Goal: Navigation & Orientation: Understand site structure

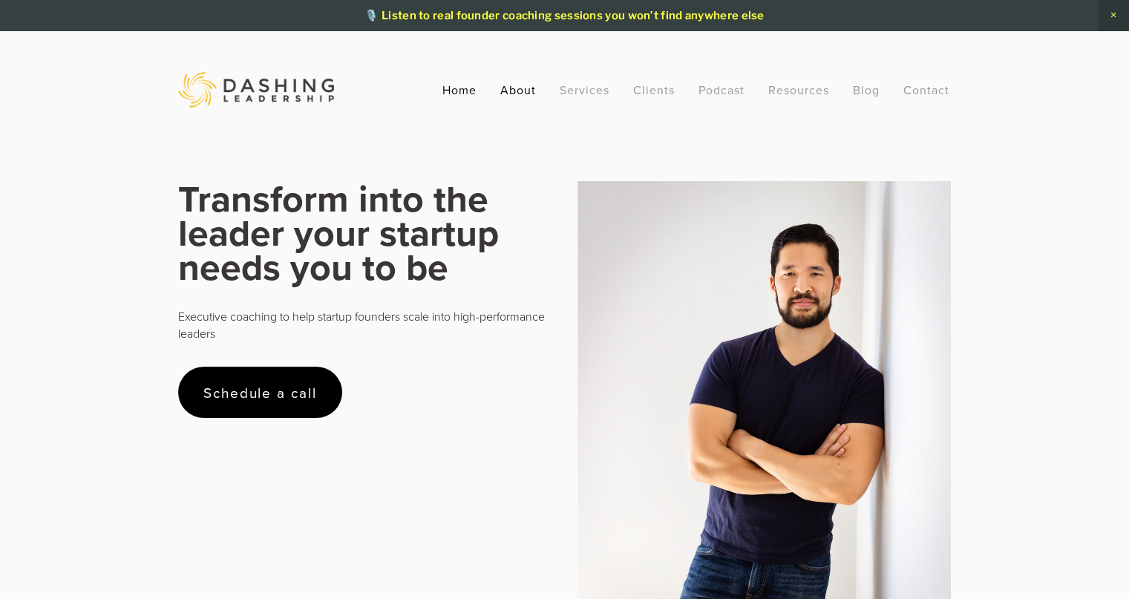
click at [522, 99] on link "About" at bounding box center [518, 89] width 36 height 27
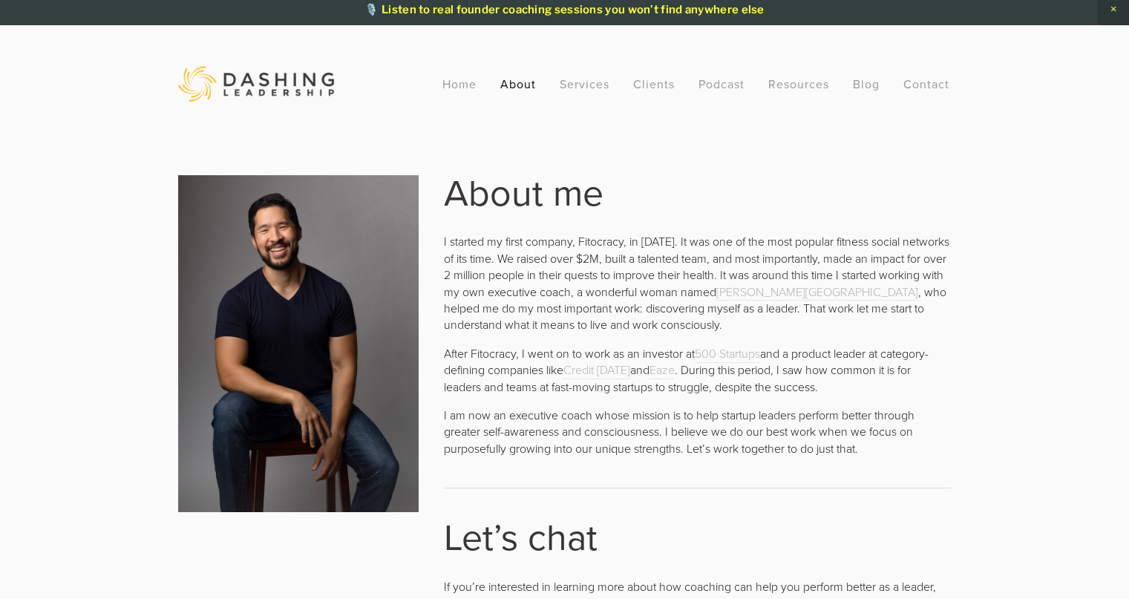
scroll to position [4, 0]
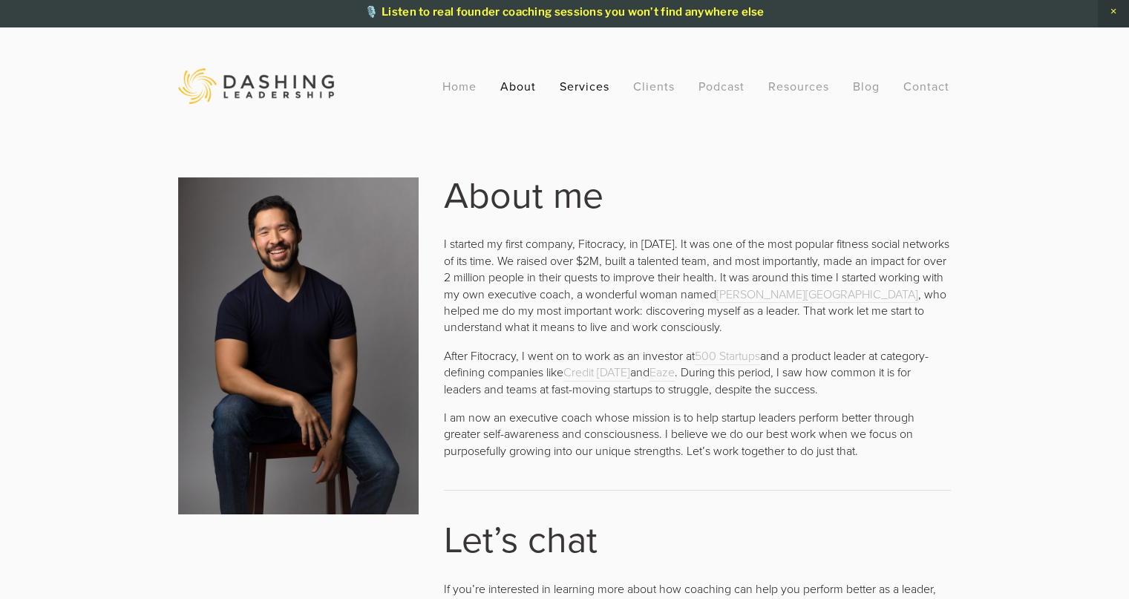
click at [576, 87] on link "Services" at bounding box center [584, 86] width 50 height 27
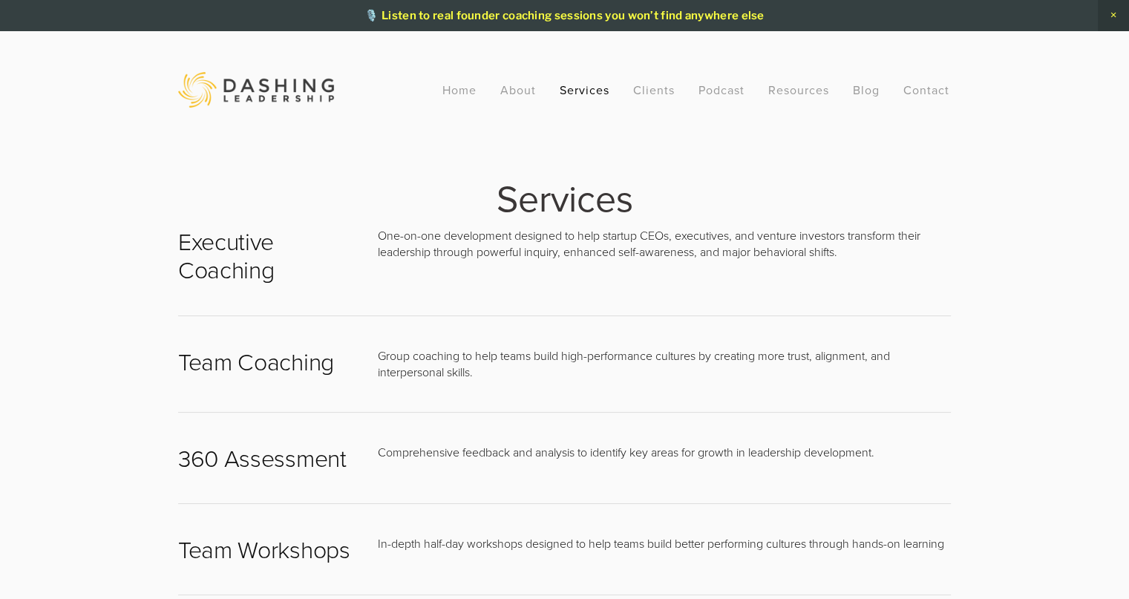
click at [220, 266] on h2 "Executive Coaching" at bounding box center [265, 255] width 174 height 57
click at [650, 90] on link "Clients" at bounding box center [654, 89] width 42 height 27
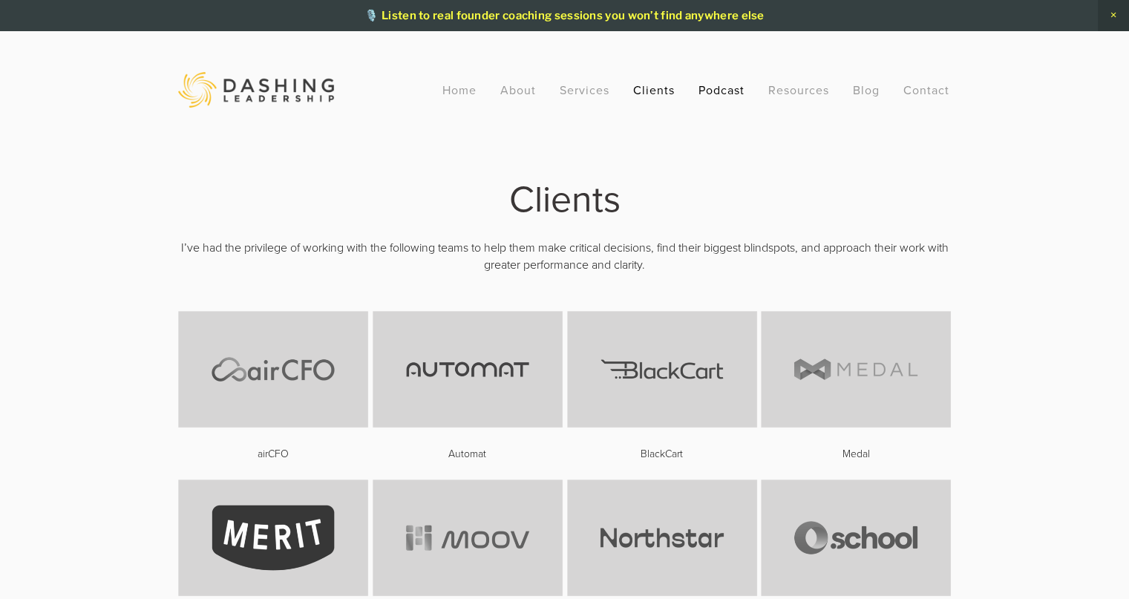
click at [714, 92] on link "Podcast" at bounding box center [721, 89] width 46 height 27
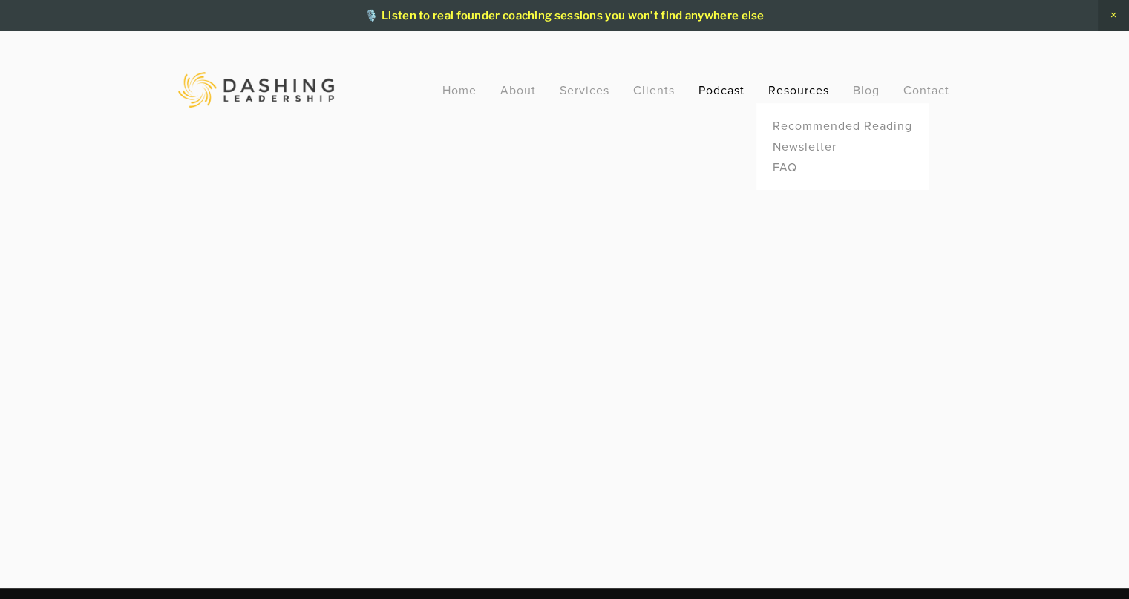
click at [772, 90] on link "Resources" at bounding box center [798, 90] width 61 height 16
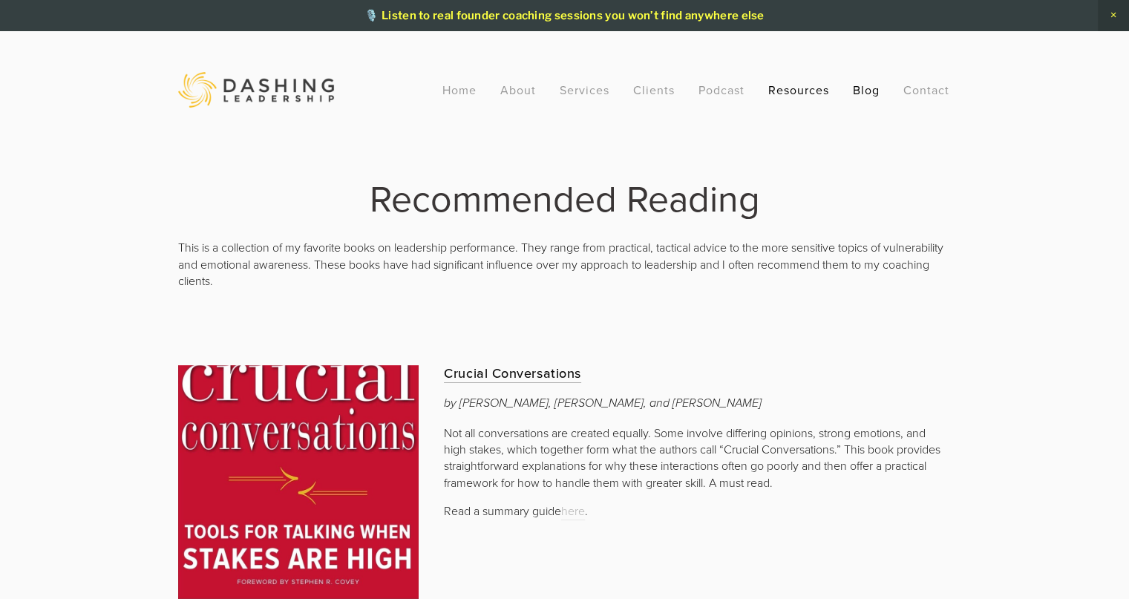
click at [853, 94] on link "Blog" at bounding box center [866, 89] width 27 height 27
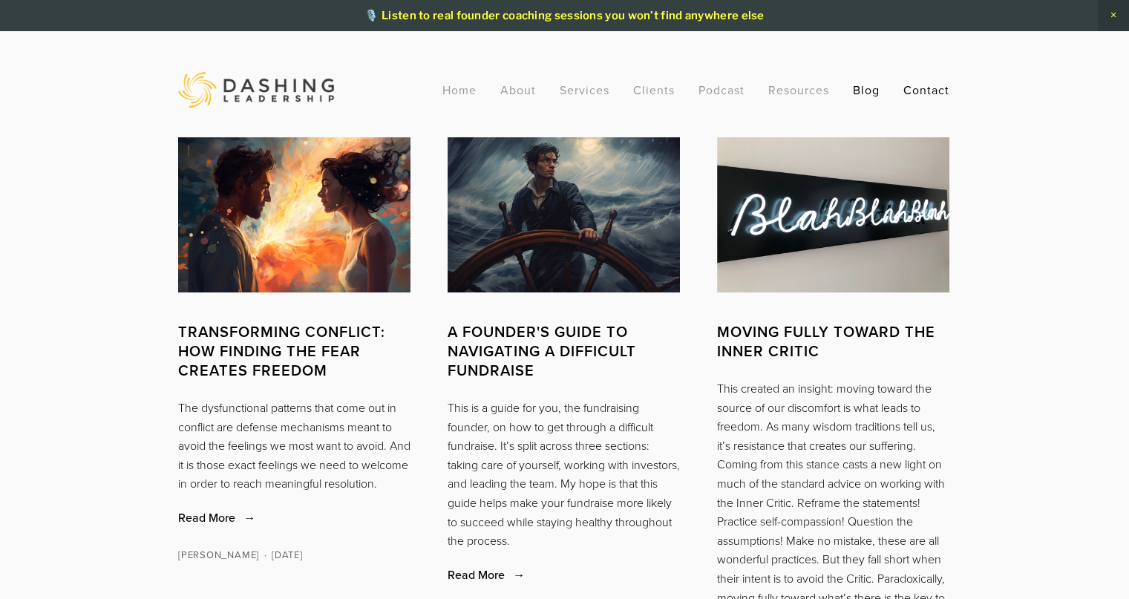
click at [912, 94] on link "Contact" at bounding box center [926, 89] width 46 height 27
